Goal: Task Accomplishment & Management: Use online tool/utility

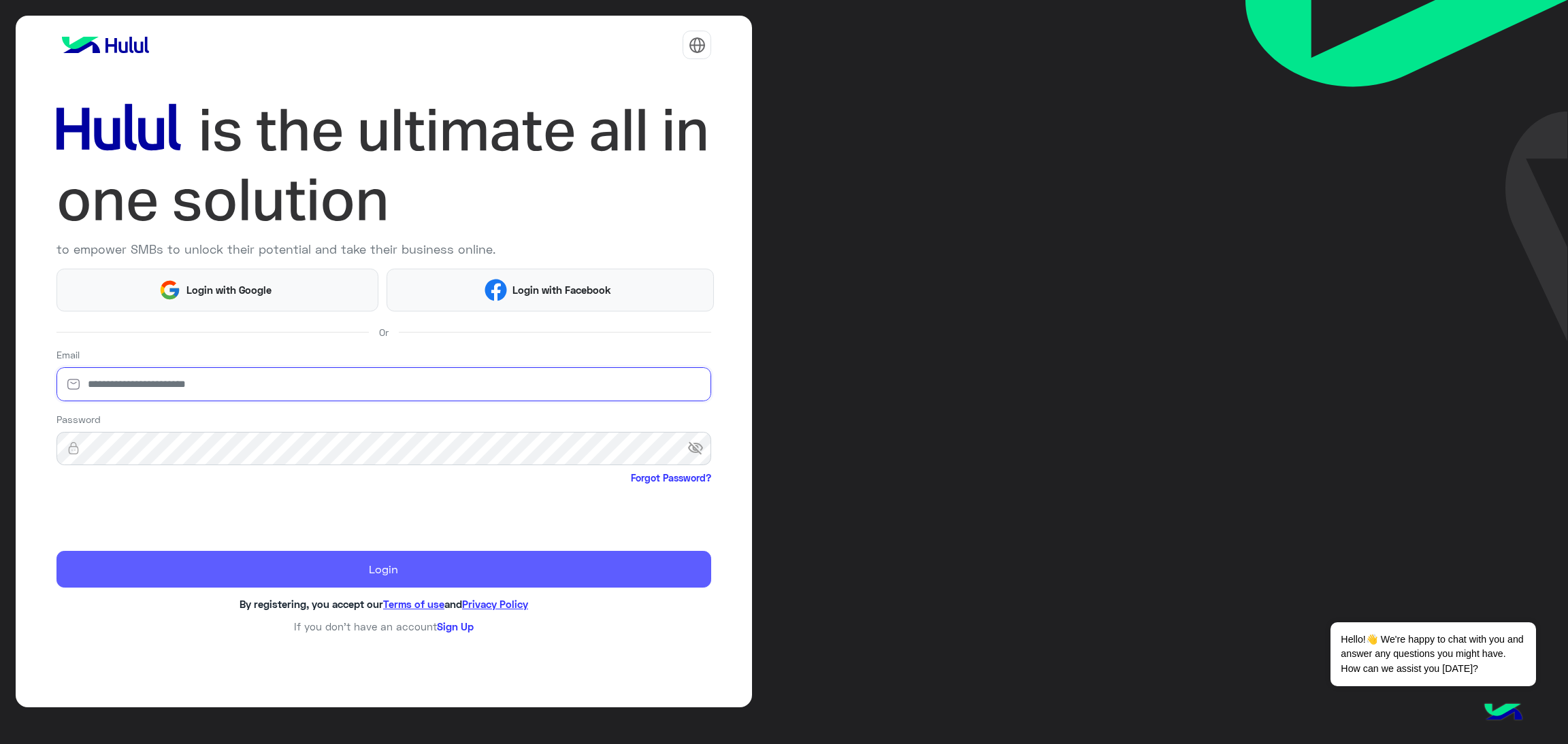
type input "**********"
click at [189, 570] on button "Login" at bounding box center [384, 569] width 655 height 36
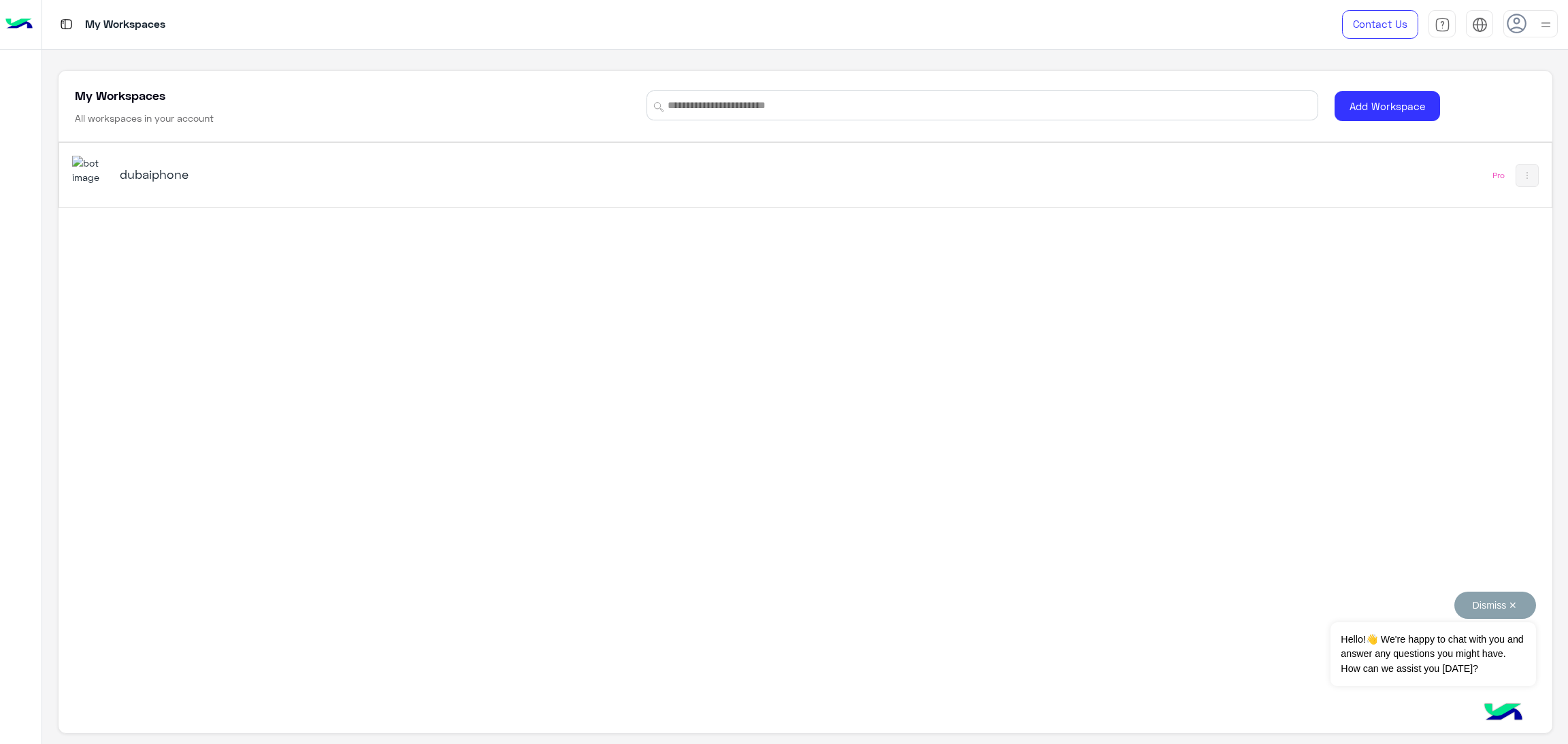
click at [1487, 602] on button "Dismiss ✕" at bounding box center [1495, 605] width 82 height 27
click at [1312, 189] on div "dubaiphone Pro" at bounding box center [805, 174] width 1493 height 64
click at [714, 181] on div "My Workspaces Contact Us Help Center عربي English My Workspaces All workspaces …" at bounding box center [804, 372] width 1525 height 744
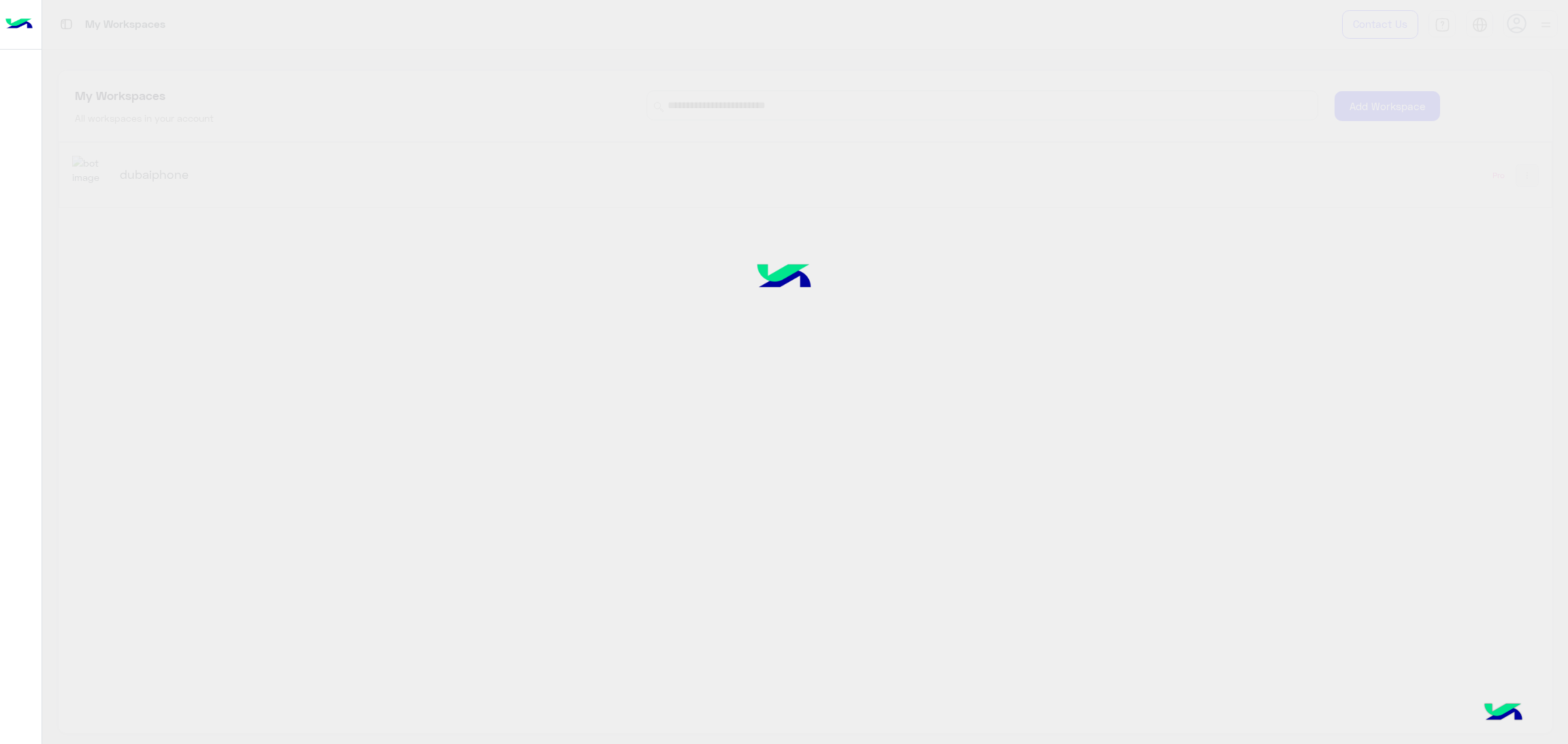
click at [714, 181] on div at bounding box center [784, 372] width 1568 height 744
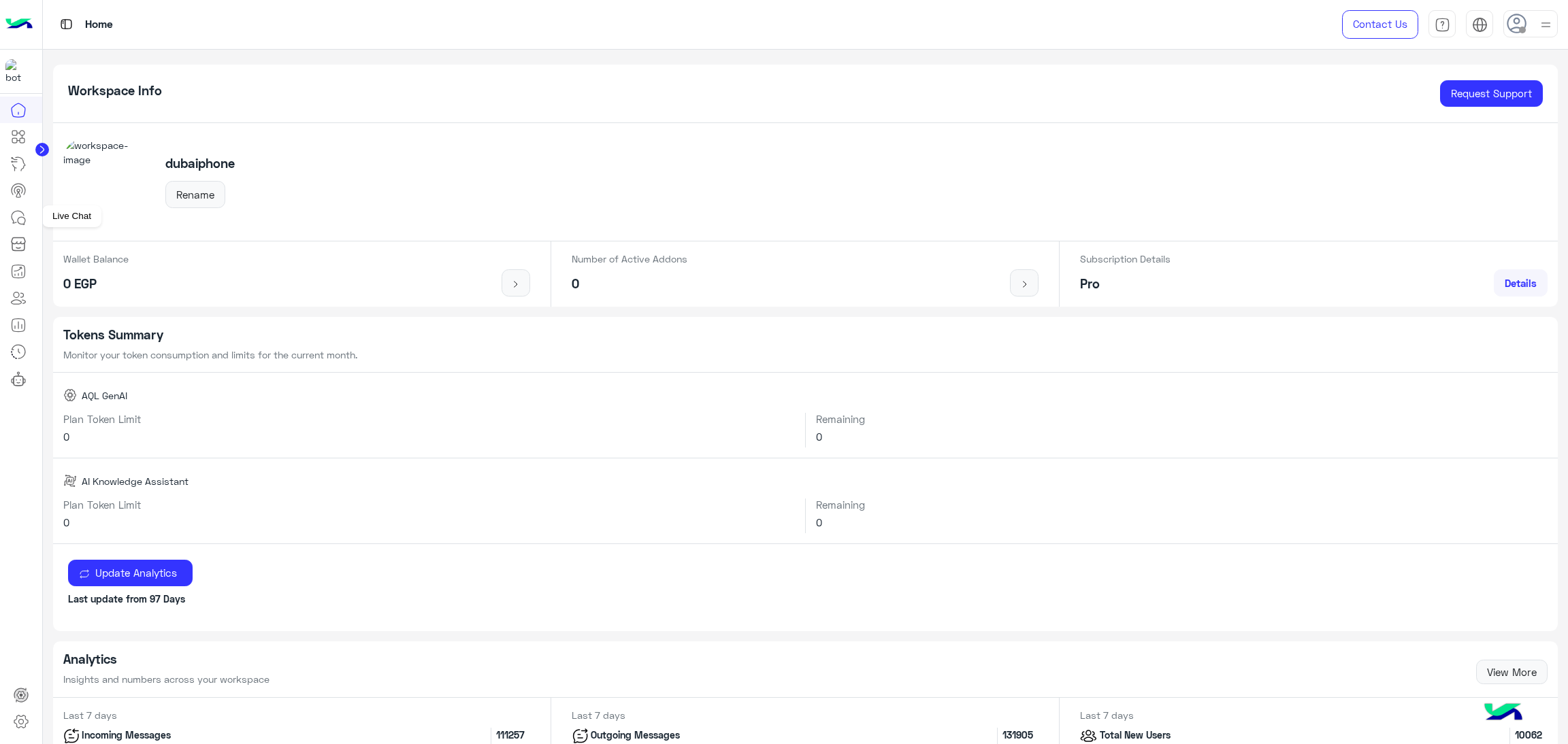
click at [25, 210] on icon at bounding box center [18, 218] width 16 height 16
click at [1514, 34] on div at bounding box center [1531, 24] width 54 height 27
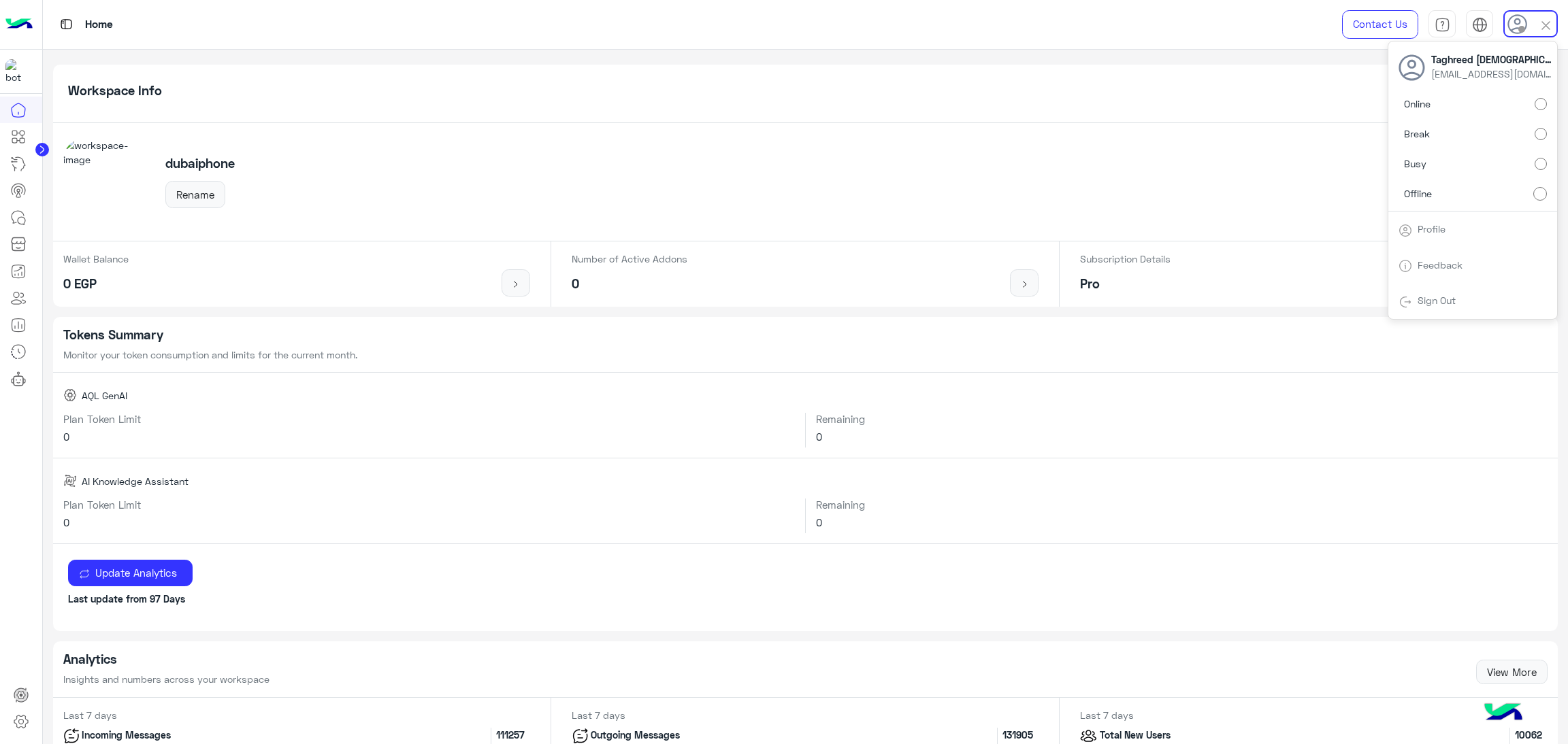
click at [1433, 111] on label "Online" at bounding box center [1472, 103] width 148 height 24
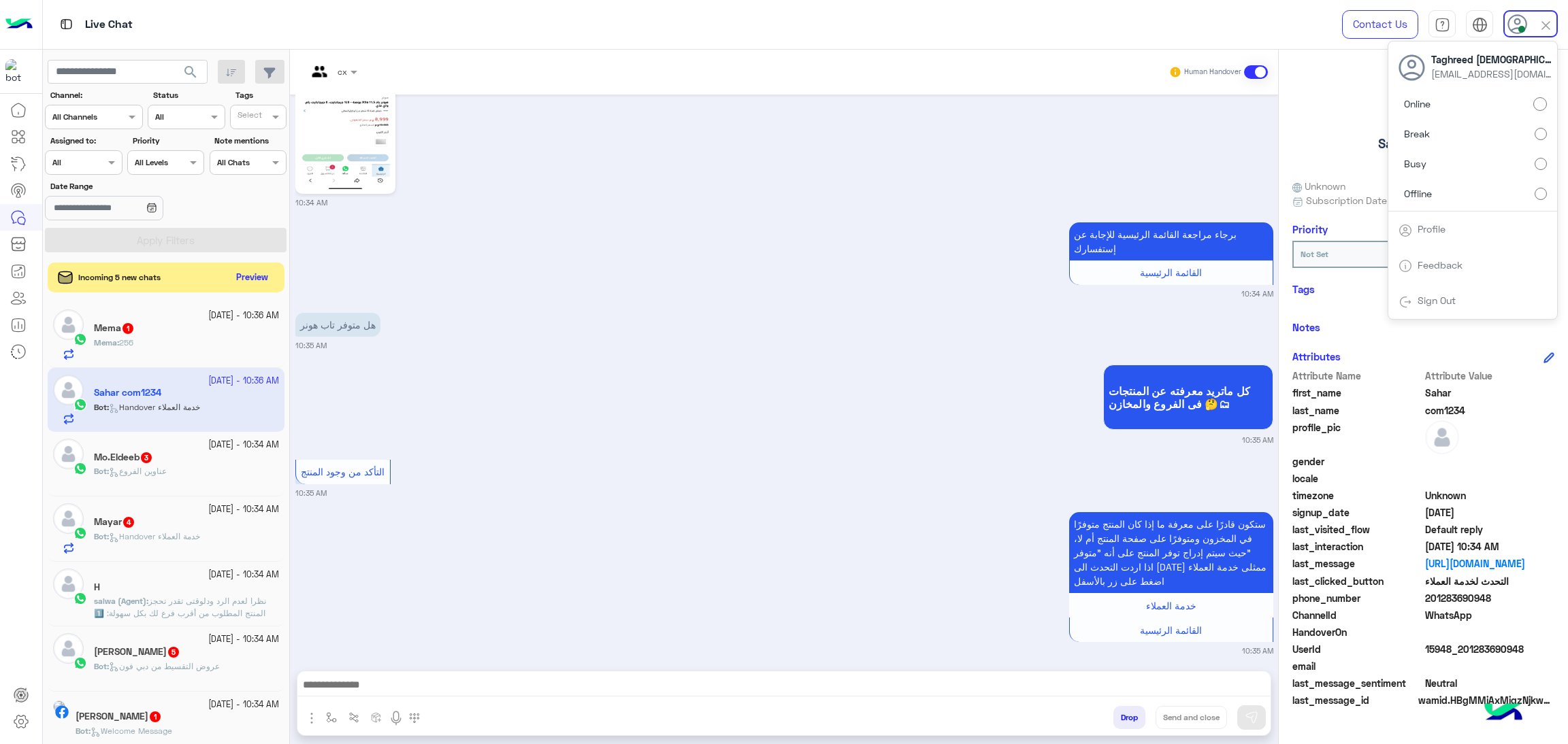
scroll to position [2984, 0]
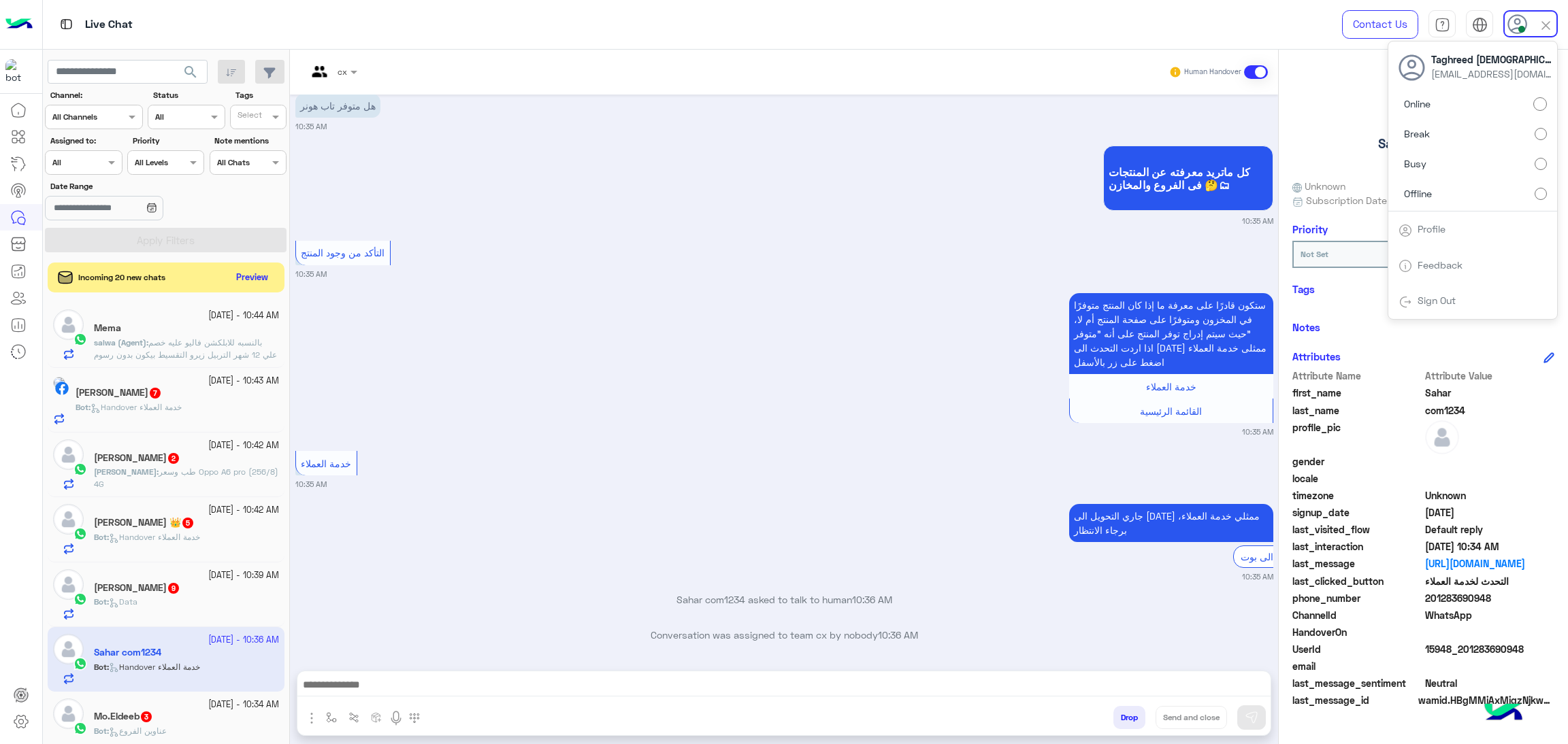
click at [1419, 173] on label "Busy" at bounding box center [1472, 163] width 148 height 24
